Goal: Information Seeking & Learning: Learn about a topic

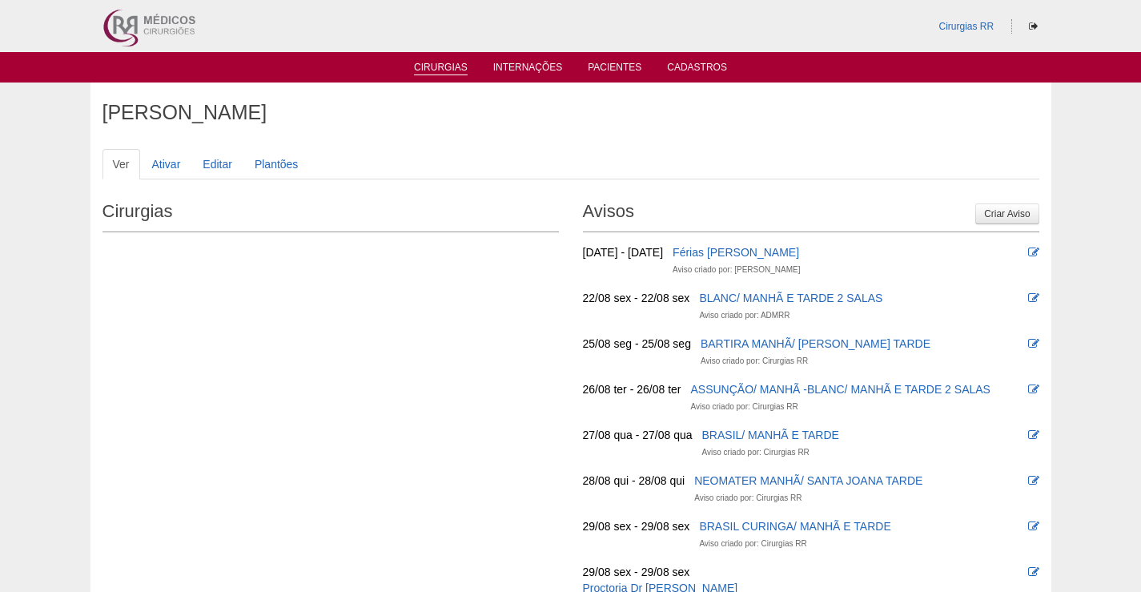
click at [456, 66] on link "Cirurgias" at bounding box center [441, 69] width 54 height 14
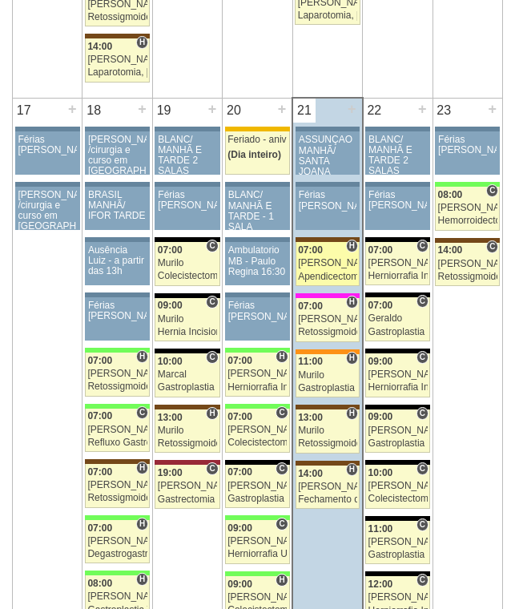
scroll to position [2562, 0]
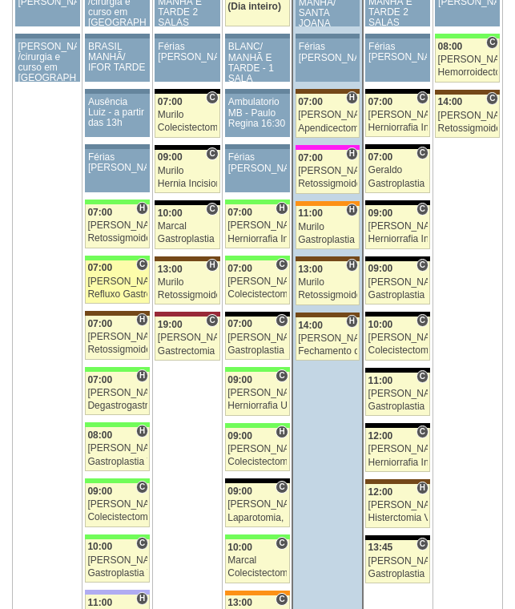
click at [115, 289] on div "Refluxo Gastroesofágico - Cirurgia VL" at bounding box center [116, 294] width 59 height 10
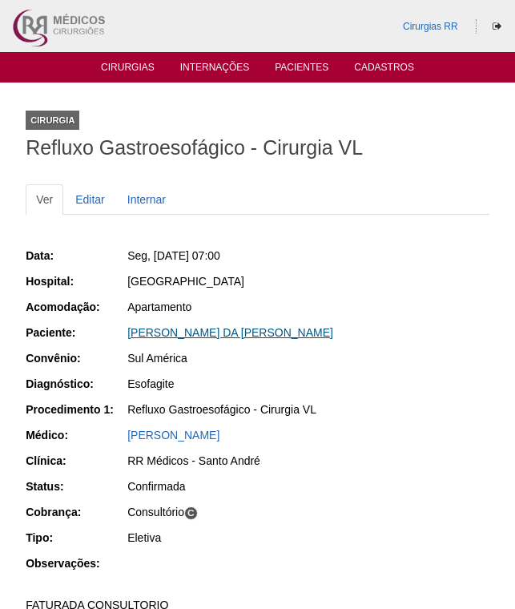
click at [218, 337] on link "MARCOS VINICIUS DA SILVA DOMINGUES" at bounding box center [230, 332] width 206 height 13
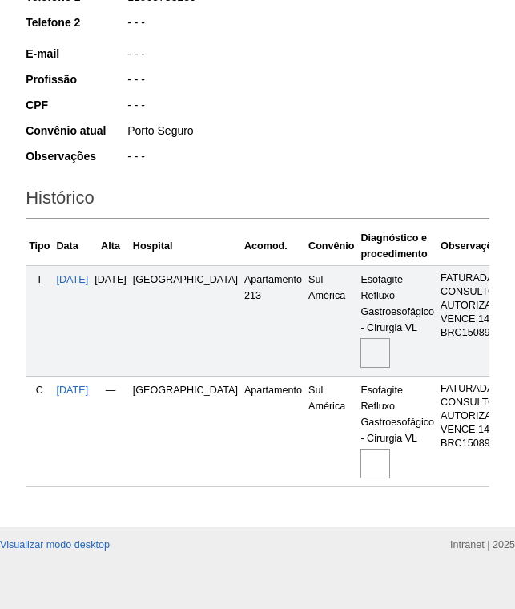
scroll to position [348, 0]
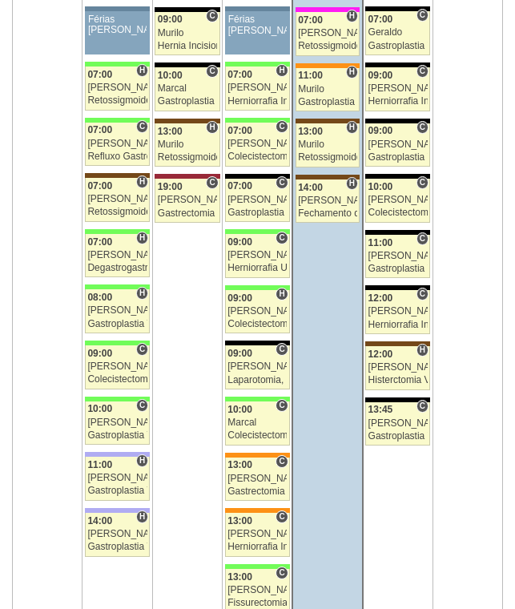
scroll to position [2964, 0]
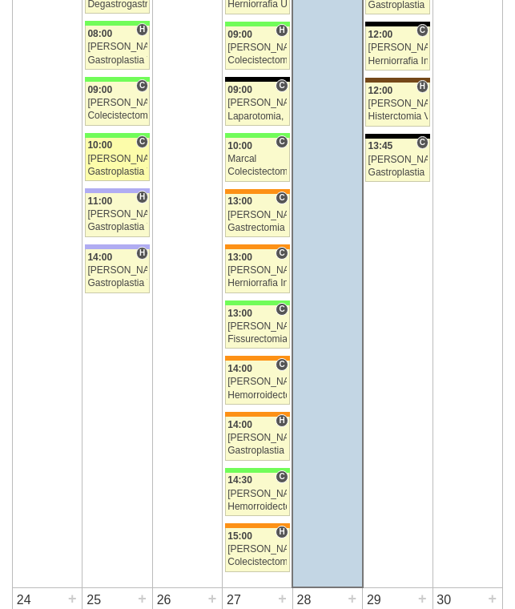
click at [127, 161] on div "Paulo Regina" at bounding box center [116, 159] width 59 height 10
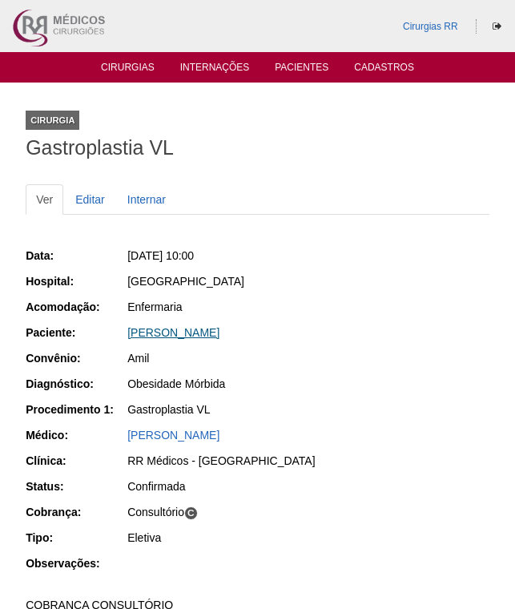
click at [169, 328] on link "[PERSON_NAME]" at bounding box center [173, 332] width 92 height 13
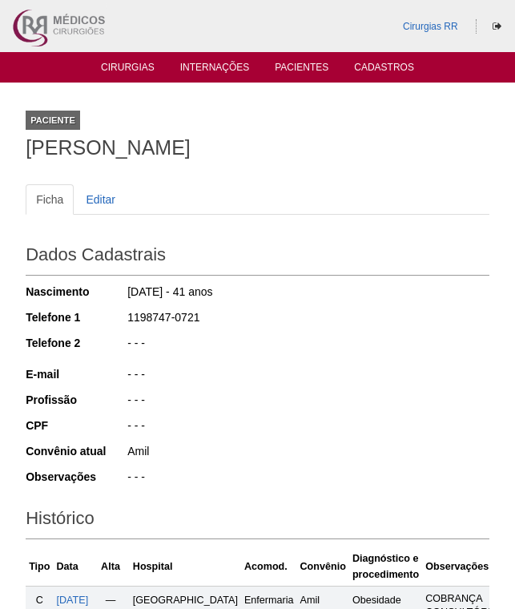
scroll to position [350, 0]
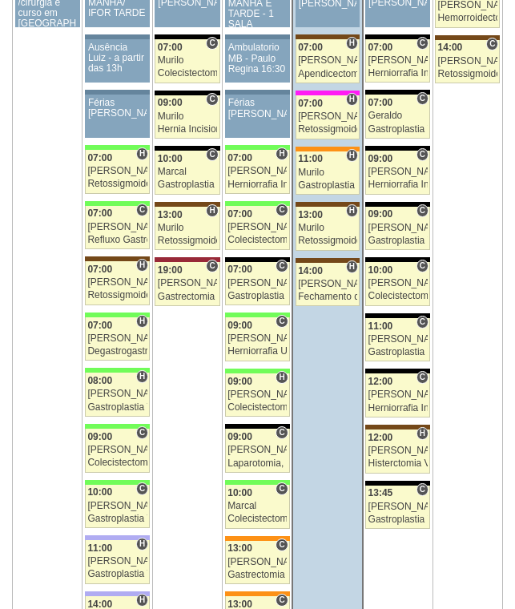
scroll to position [2643, 0]
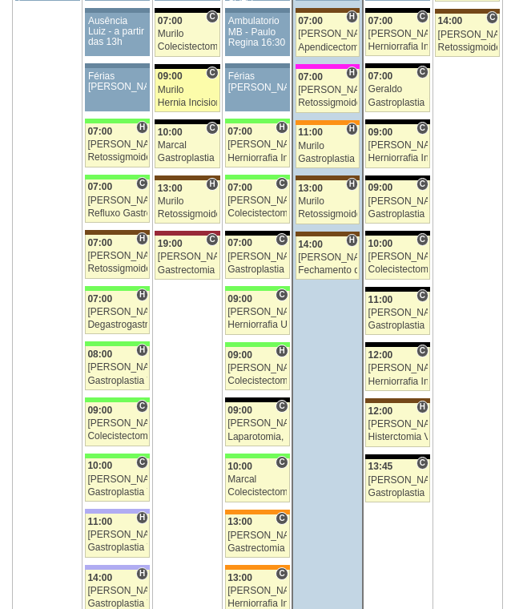
click at [187, 103] on div "Hernia Incisional por Video" at bounding box center [187, 103] width 59 height 10
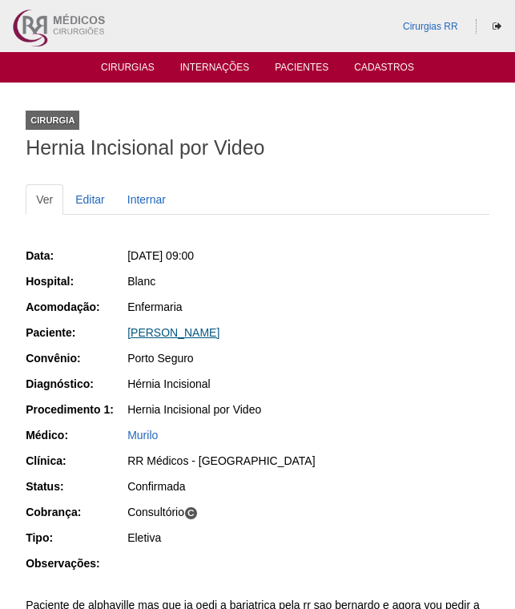
click at [184, 328] on link "[PERSON_NAME]" at bounding box center [173, 332] width 92 height 13
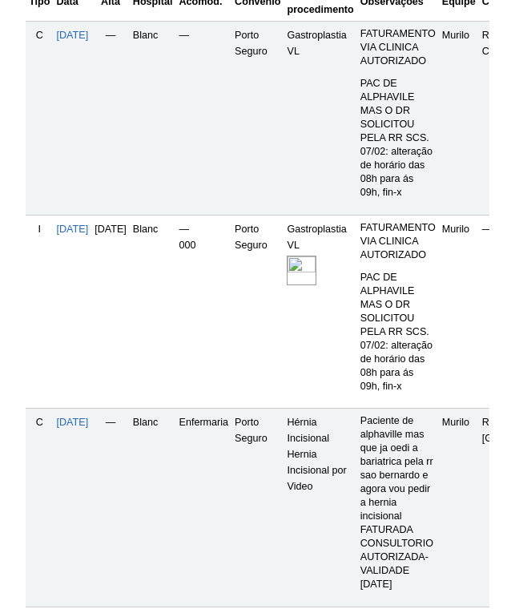
scroll to position [801, 0]
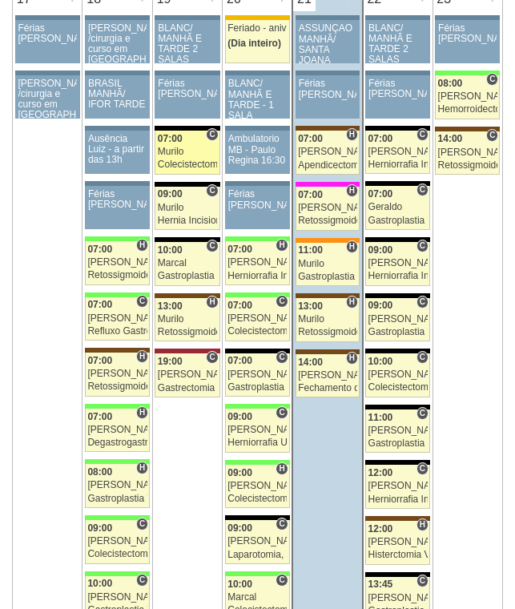
scroll to position [2644, 0]
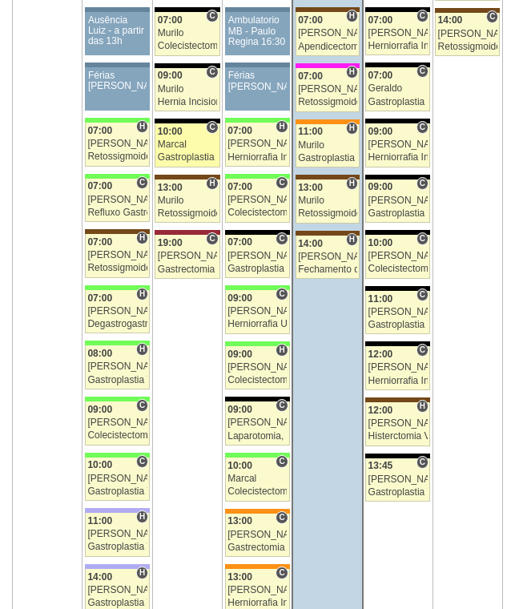
click at [195, 143] on div "Marcal" at bounding box center [187, 144] width 59 height 10
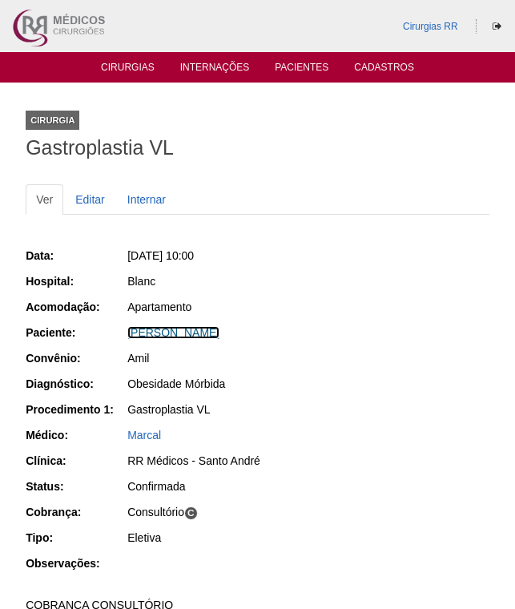
drag, startPoint x: 234, startPoint y: 332, endPoint x: 235, endPoint y: 346, distance: 14.5
click at [219, 331] on link "[PERSON_NAME]" at bounding box center [173, 332] width 92 height 13
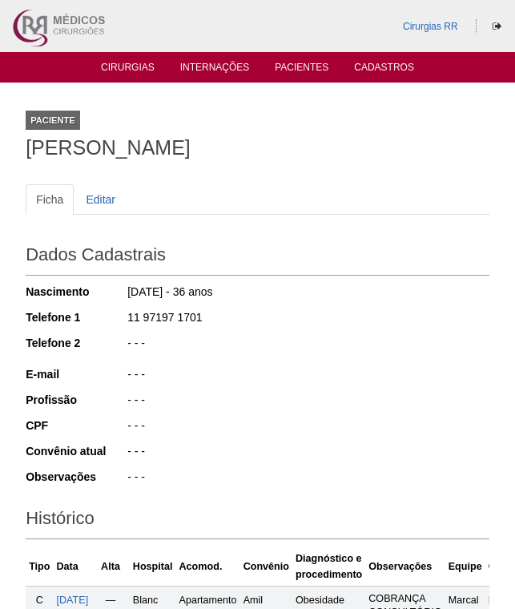
scroll to position [313, 0]
